Goal: Transaction & Acquisition: Purchase product/service

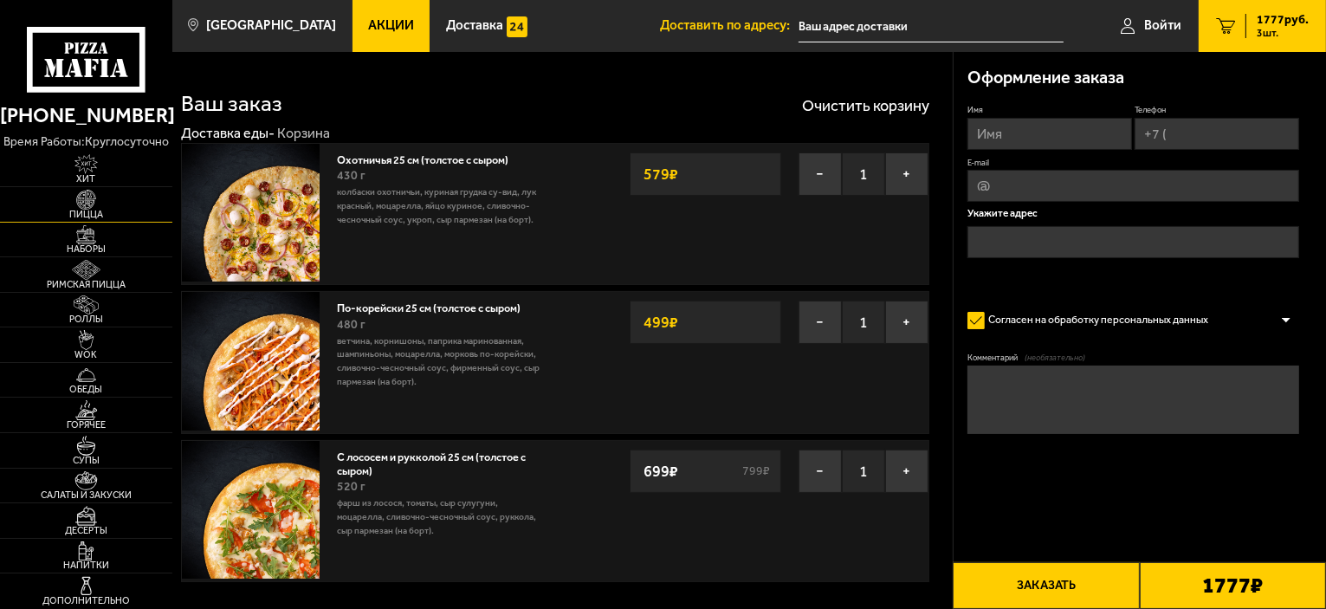
click at [88, 210] on span "Пицца" at bounding box center [86, 215] width 172 height 10
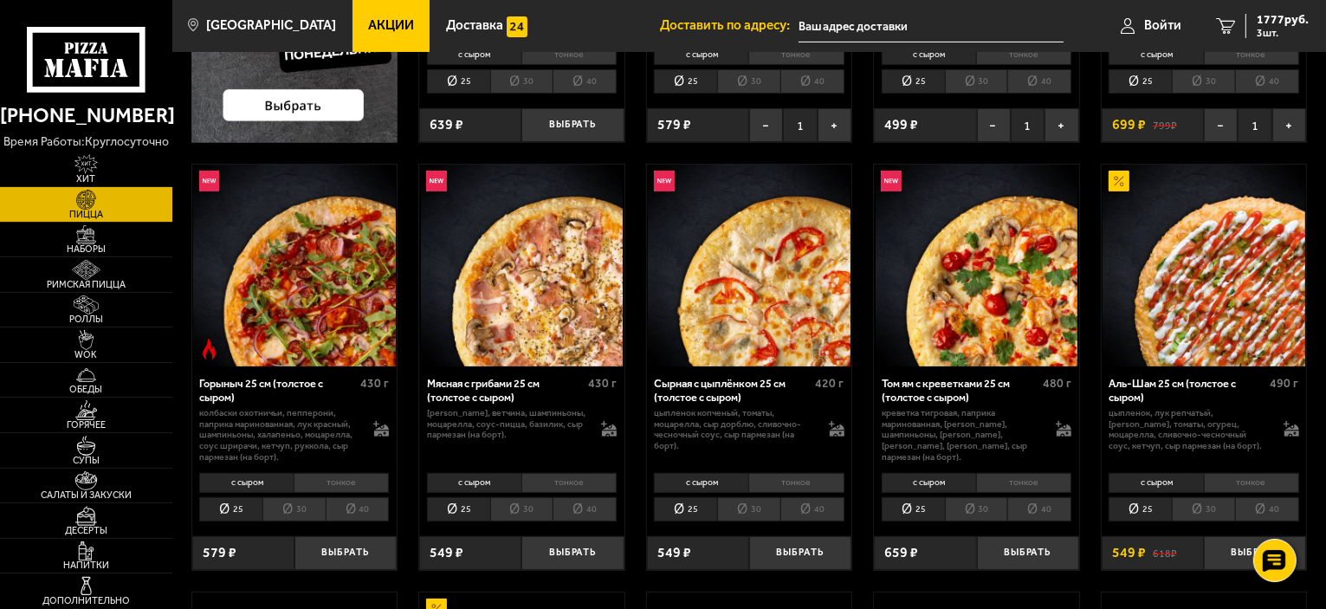
scroll to position [433, 0]
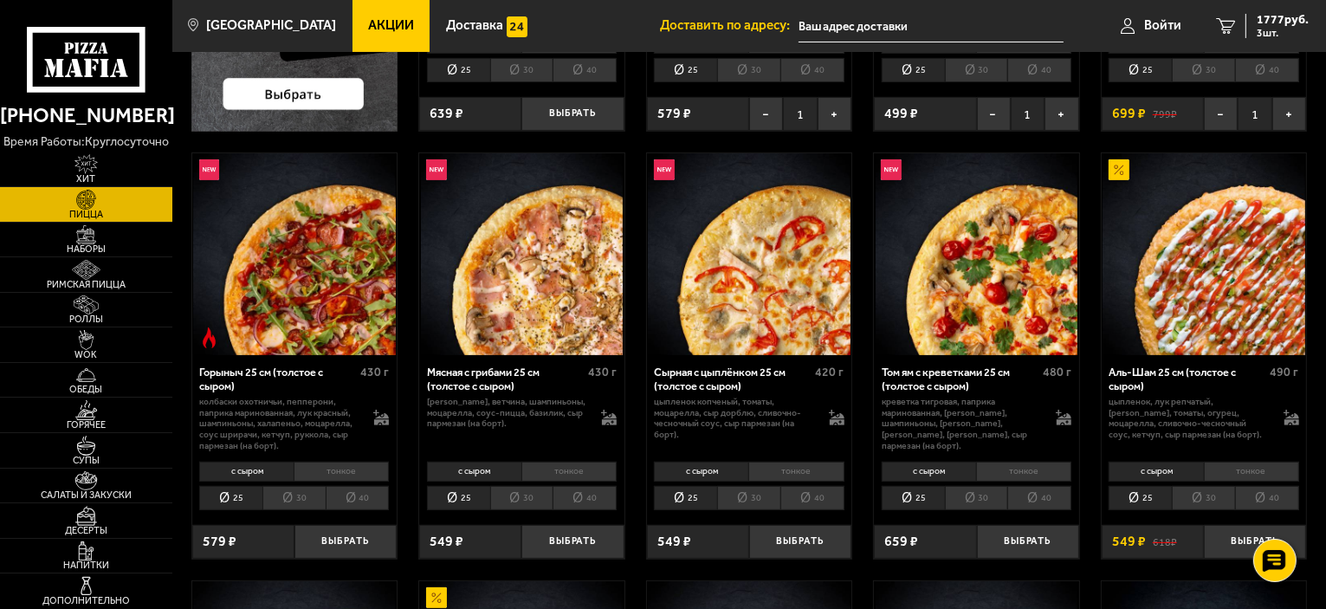
click at [561, 474] on li "тонкое" at bounding box center [568, 472] width 95 height 20
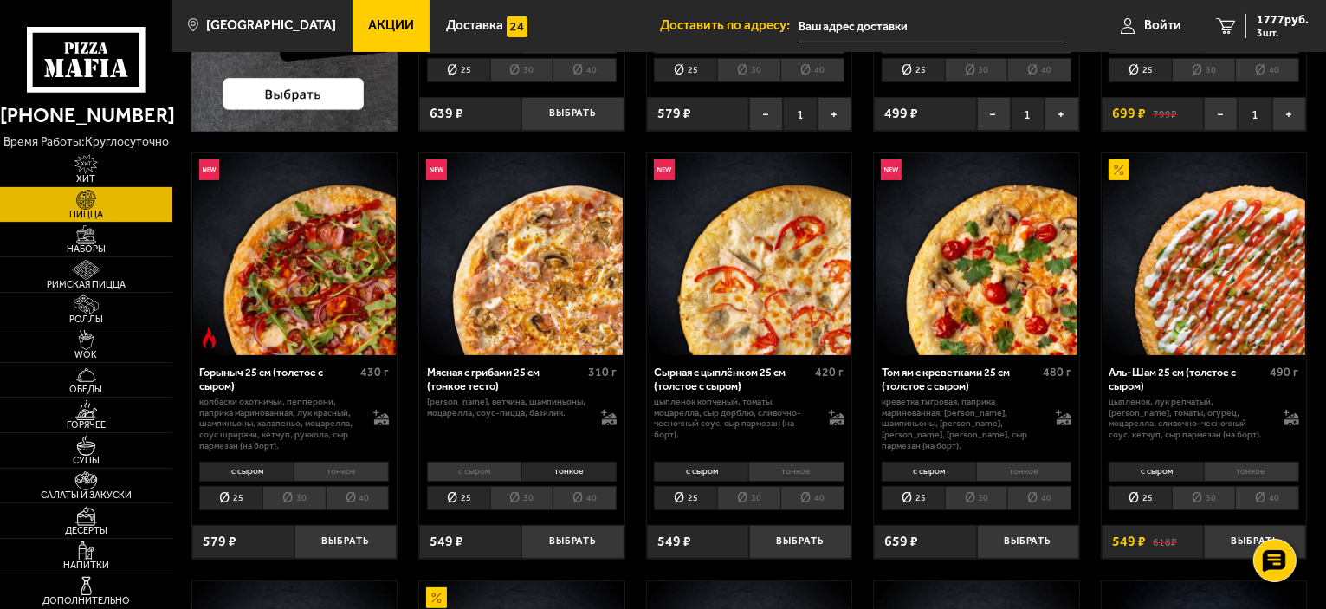
click at [477, 477] on li "с сыром" at bounding box center [474, 472] width 94 height 20
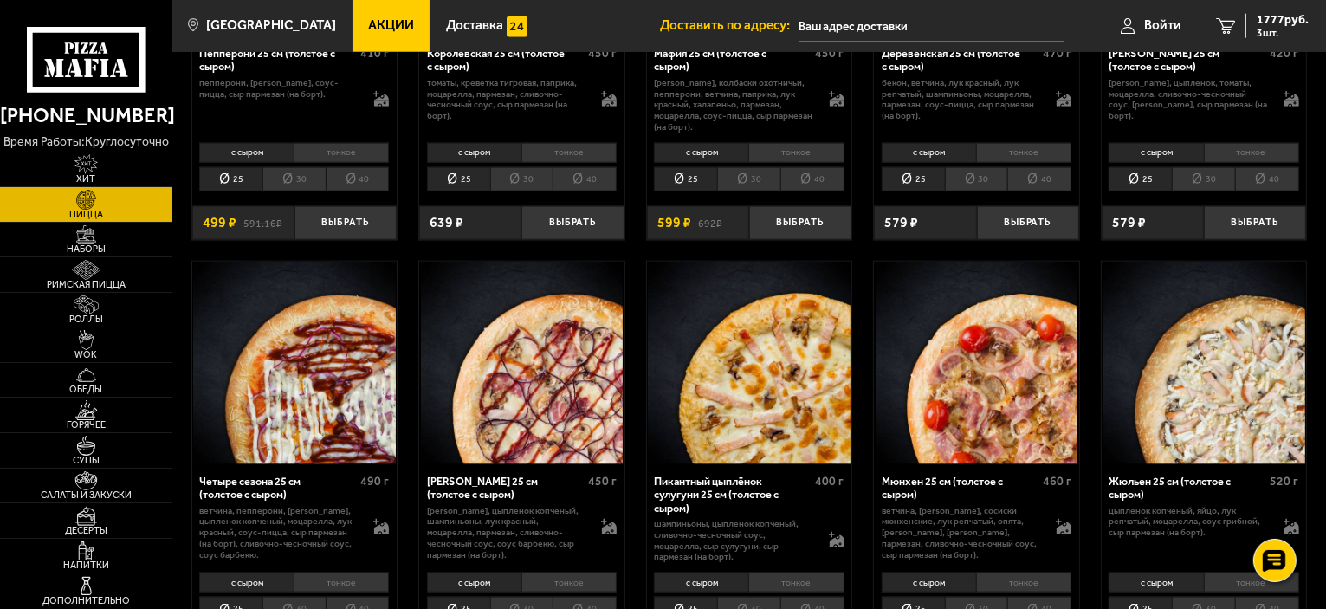
scroll to position [2165, 0]
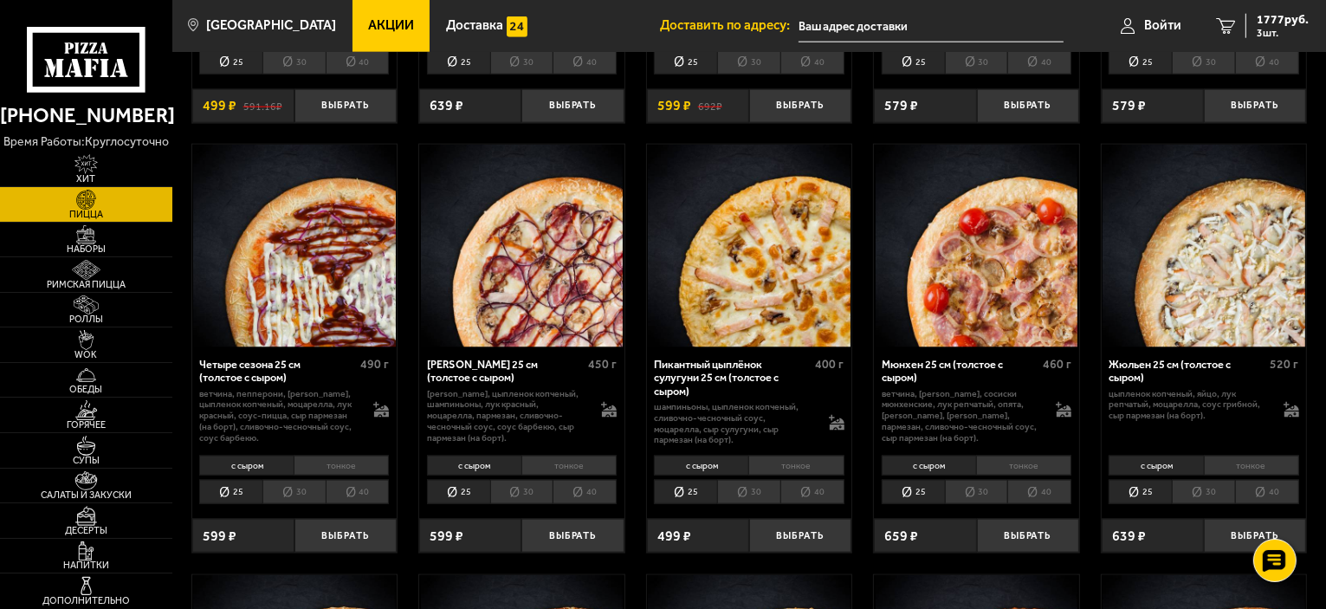
click at [766, 288] on img at bounding box center [749, 246] width 203 height 203
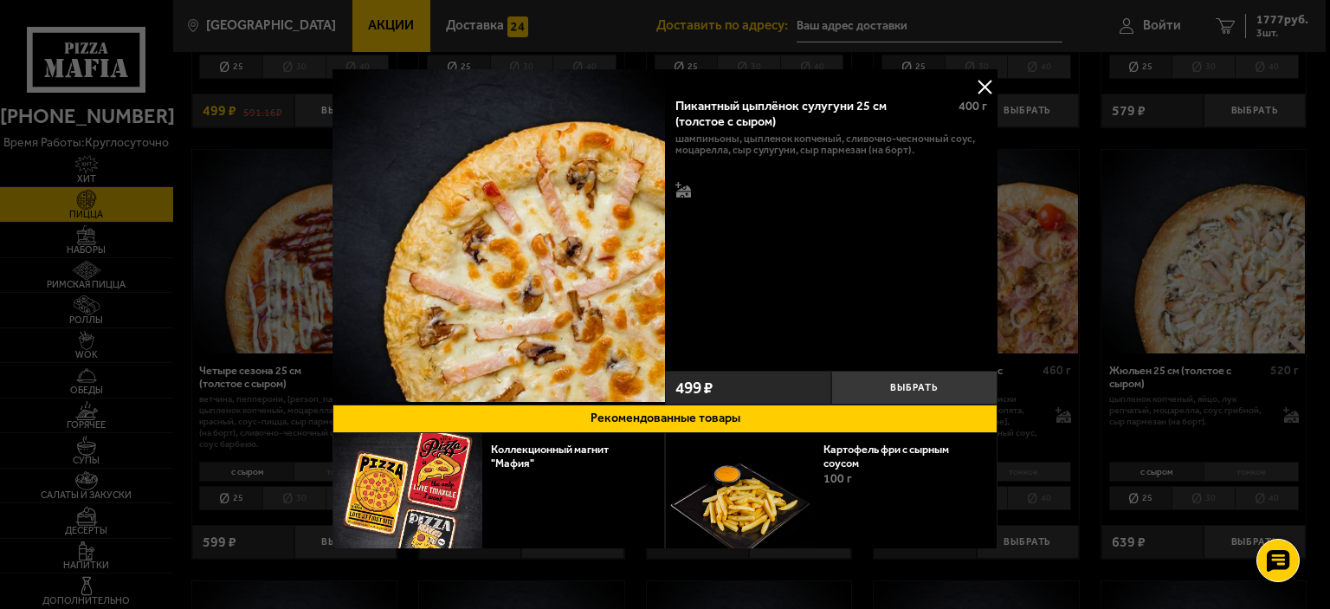
click at [974, 89] on button at bounding box center [985, 87] width 26 height 26
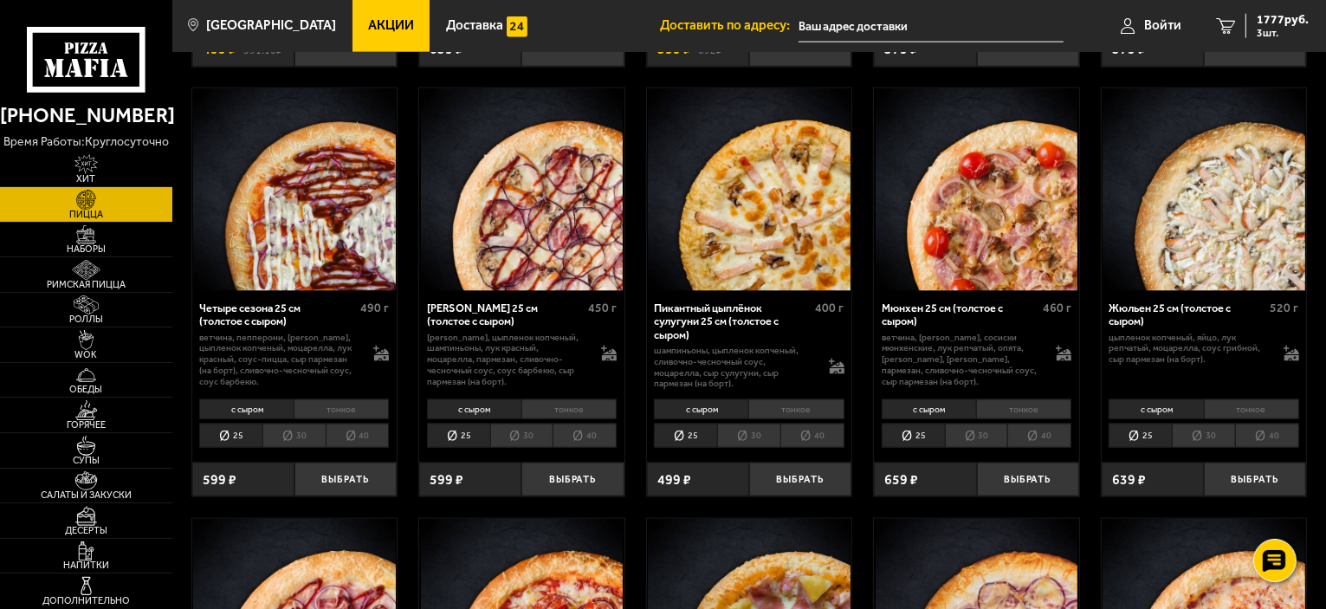
scroll to position [2252, 0]
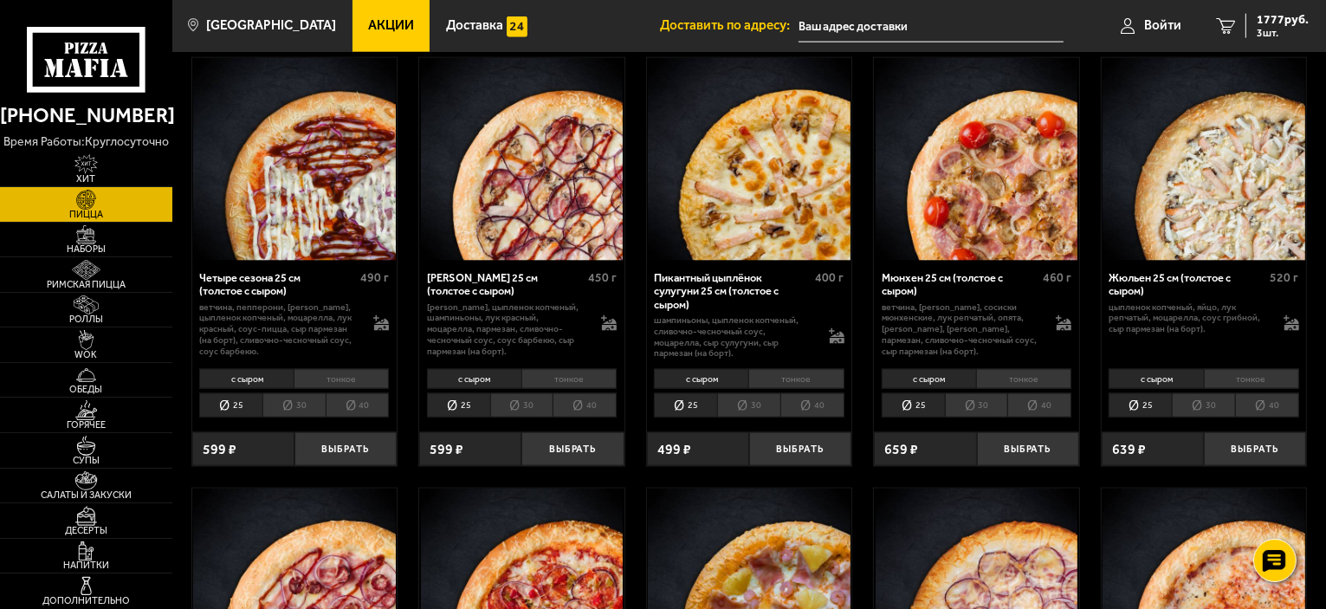
click at [1208, 189] on img at bounding box center [1204, 159] width 203 height 203
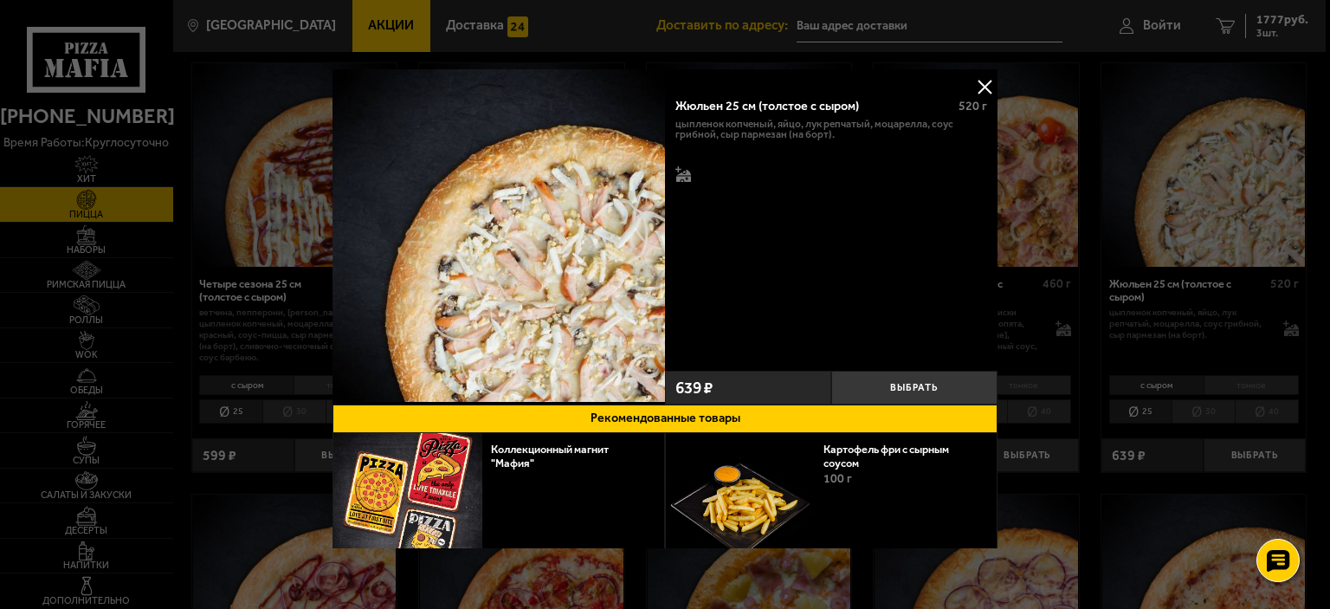
click at [980, 83] on button at bounding box center [985, 87] width 26 height 26
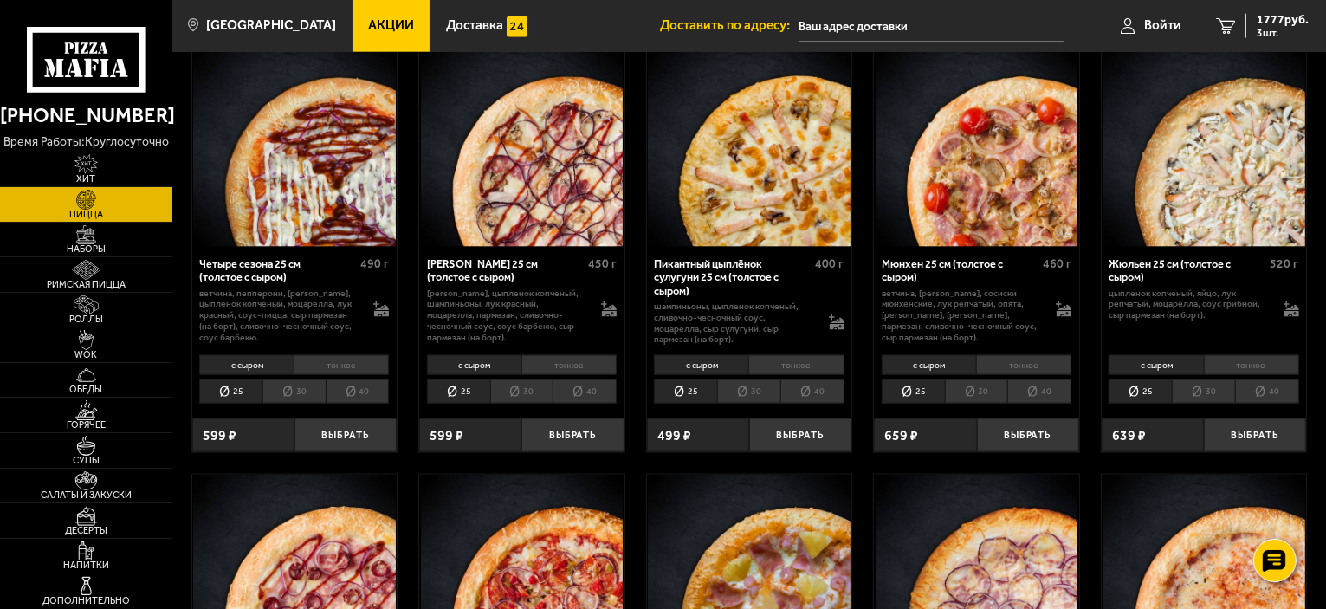
scroll to position [2425, 0]
